Goal: Task Accomplishment & Management: Manage account settings

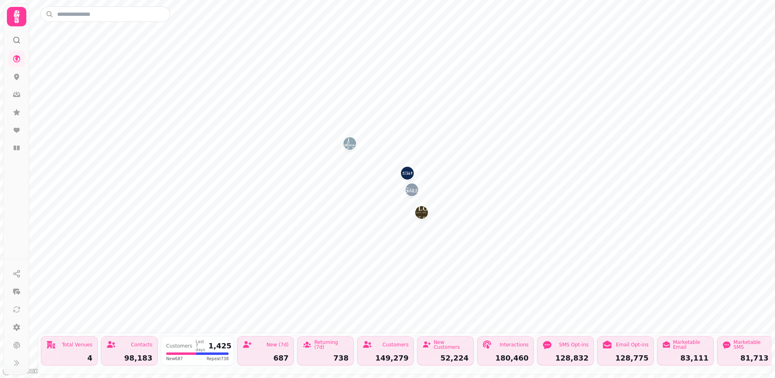
click at [15, 20] on icon at bounding box center [17, 17] width 16 height 16
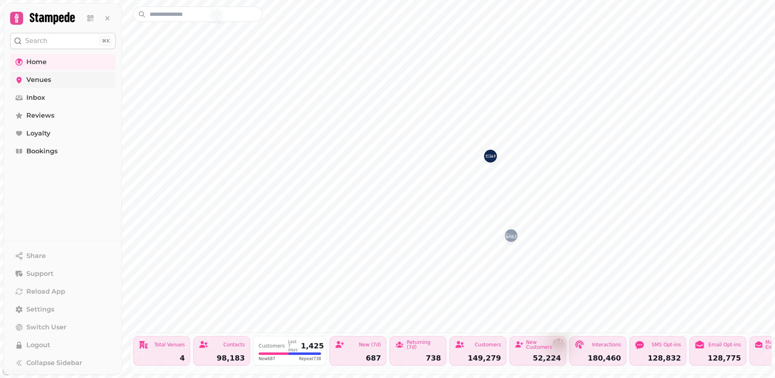
click at [39, 76] on span "Venues" at bounding box center [38, 80] width 25 height 10
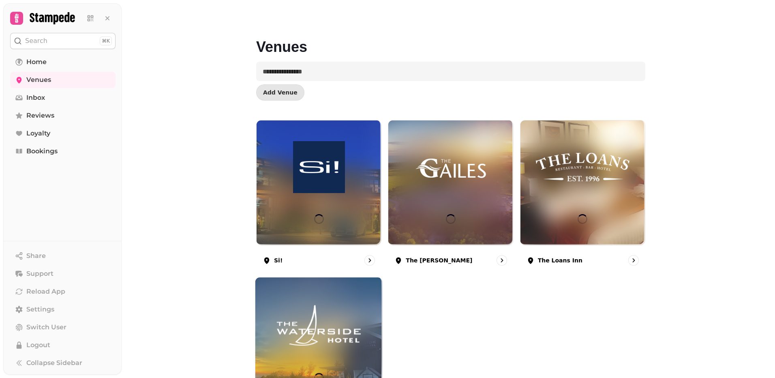
click at [310, 339] on img at bounding box center [318, 325] width 95 height 53
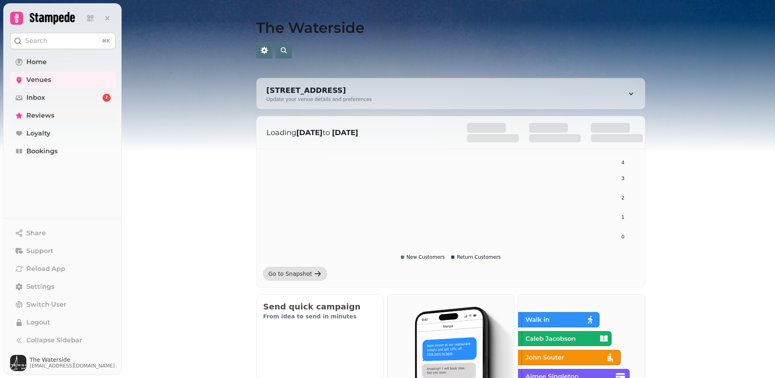
click at [44, 112] on span "Reviews" at bounding box center [40, 116] width 28 height 10
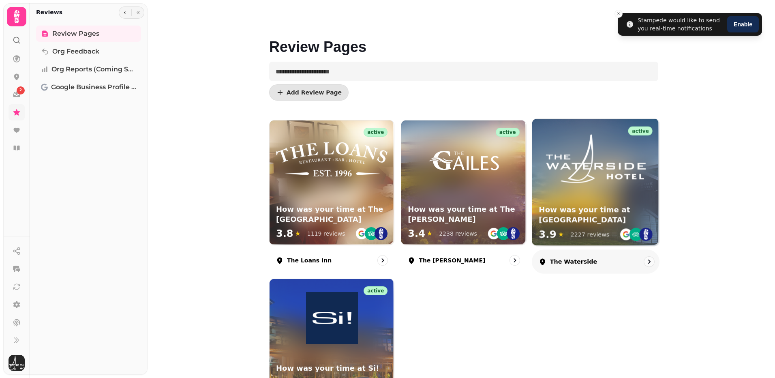
click at [568, 199] on div "active How was your time at The Waterside 3.9 ★ 2227 reviews" at bounding box center [595, 182] width 127 height 127
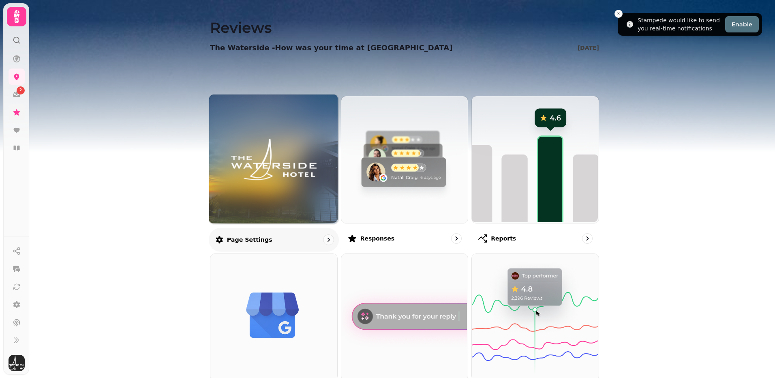
click at [270, 162] on img at bounding box center [273, 158] width 97 height 53
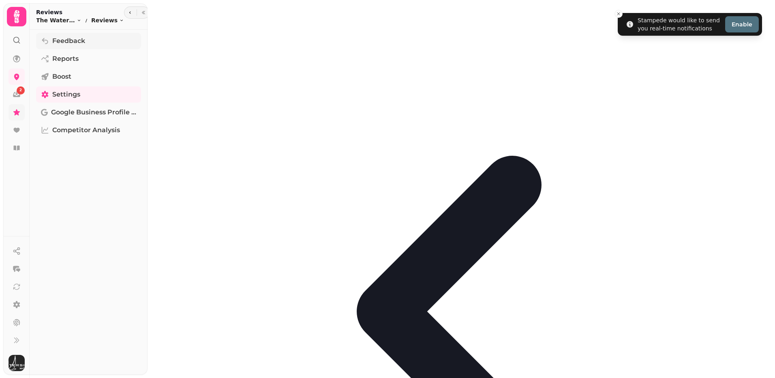
click at [66, 45] on span "Feedback" at bounding box center [68, 41] width 33 height 10
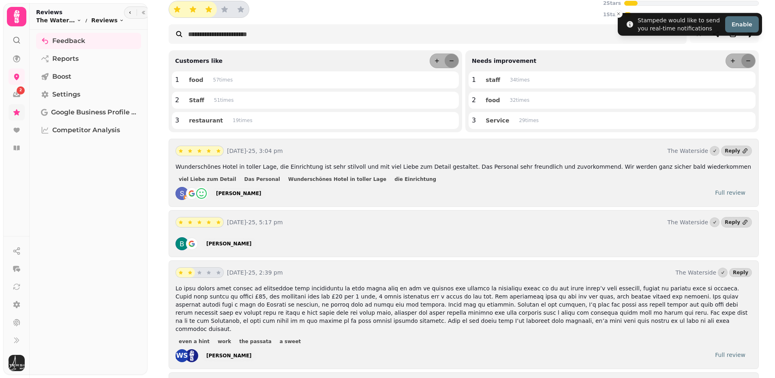
scroll to position [81, 0]
